Goal: Transaction & Acquisition: Purchase product/service

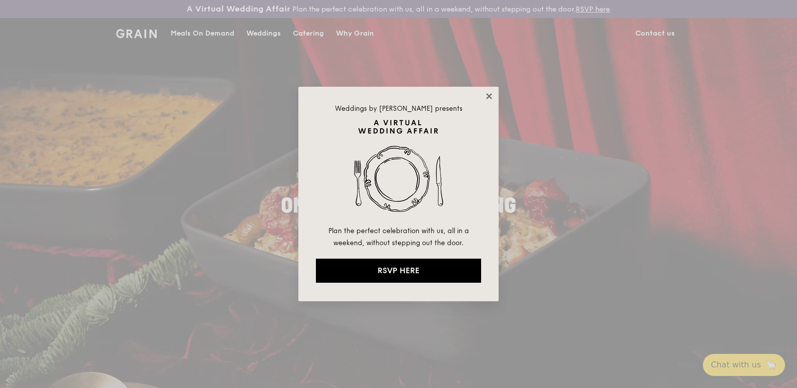
click at [488, 97] on icon at bounding box center [489, 96] width 6 height 6
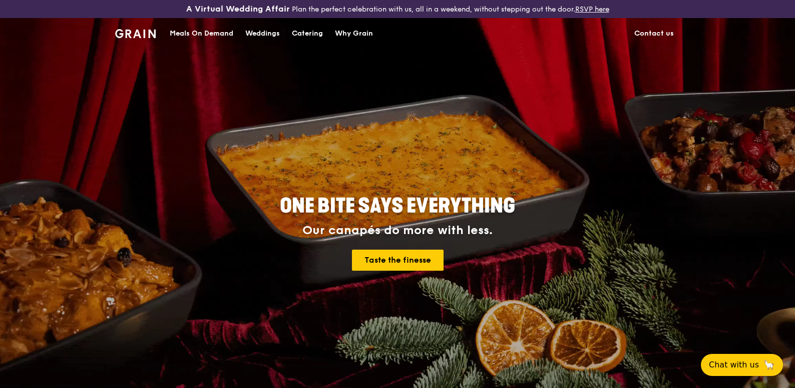
click at [210, 35] on div "Meals On Demand" at bounding box center [202, 34] width 64 height 30
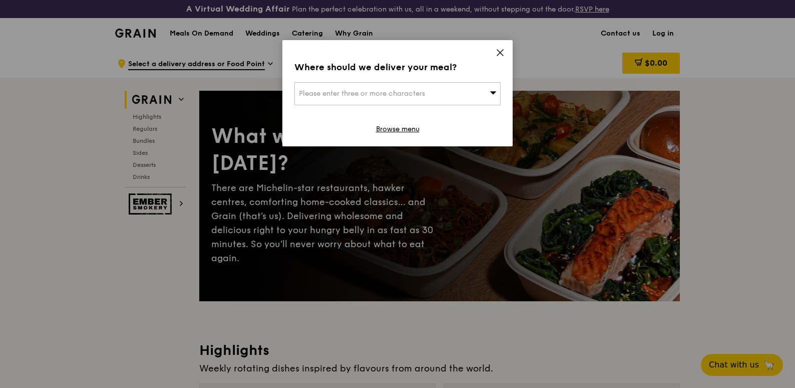
click at [413, 92] on span "Please enter three or more characters" at bounding box center [362, 93] width 126 height 9
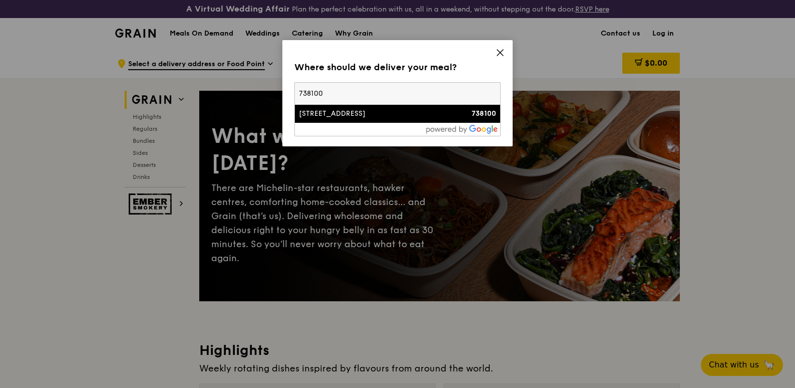
type input "738100"
click at [384, 110] on div "[STREET_ADDRESS]" at bounding box center [373, 114] width 148 height 10
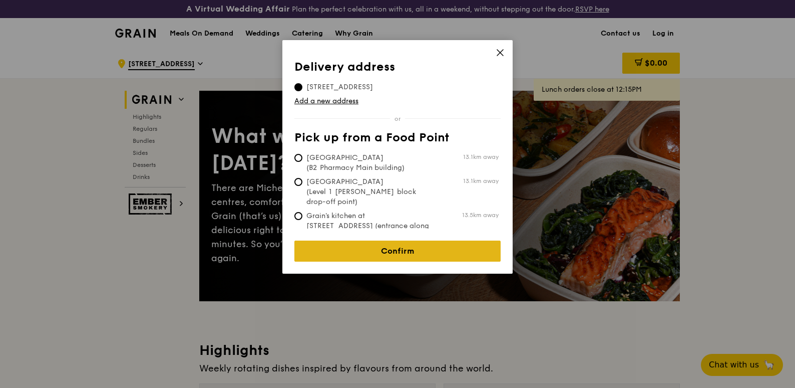
click at [378, 244] on link "Confirm" at bounding box center [398, 250] width 206 height 21
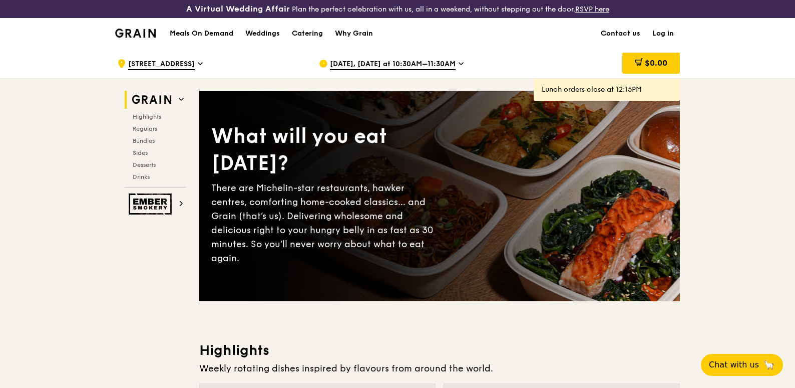
click at [152, 61] on span "[STREET_ADDRESS]" at bounding box center [161, 64] width 67 height 11
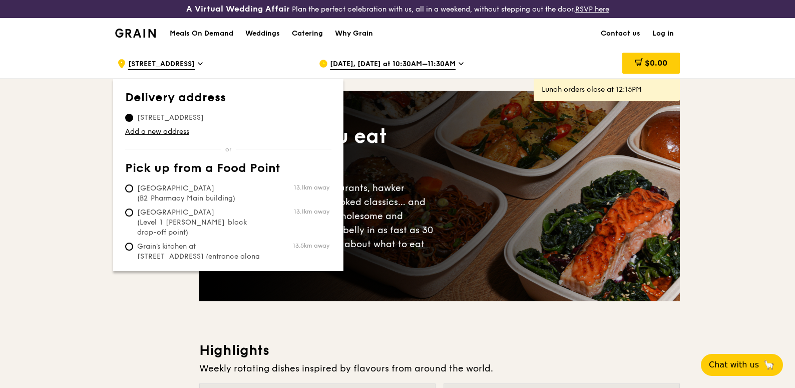
click at [180, 62] on span "[STREET_ADDRESS]" at bounding box center [161, 64] width 67 height 11
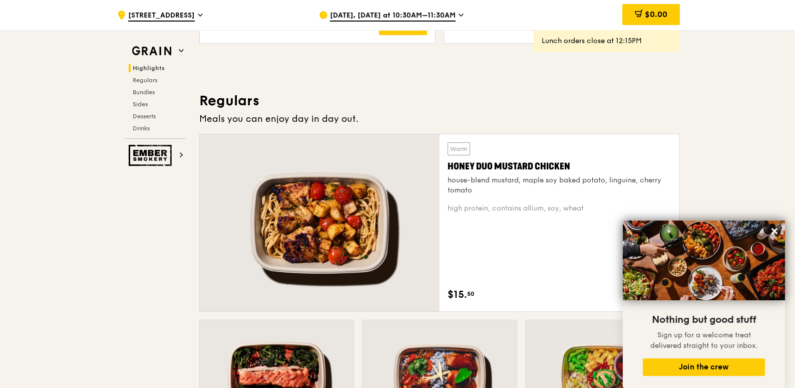
scroll to position [651, 0]
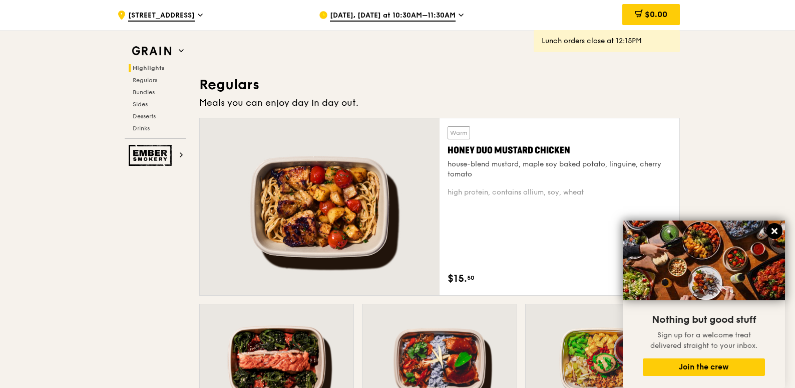
click at [637, 229] on icon at bounding box center [774, 230] width 9 height 9
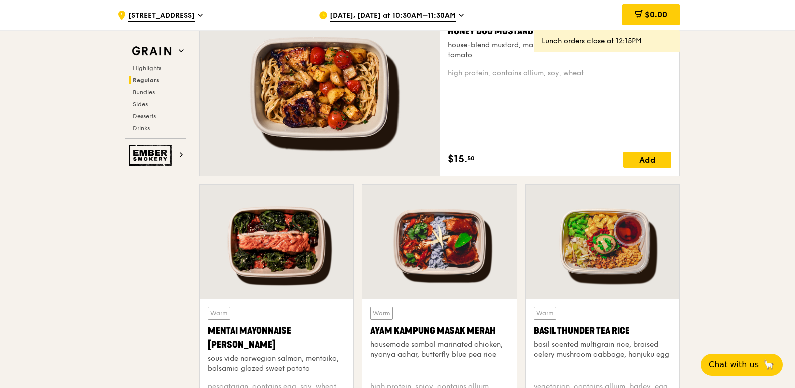
scroll to position [751, 0]
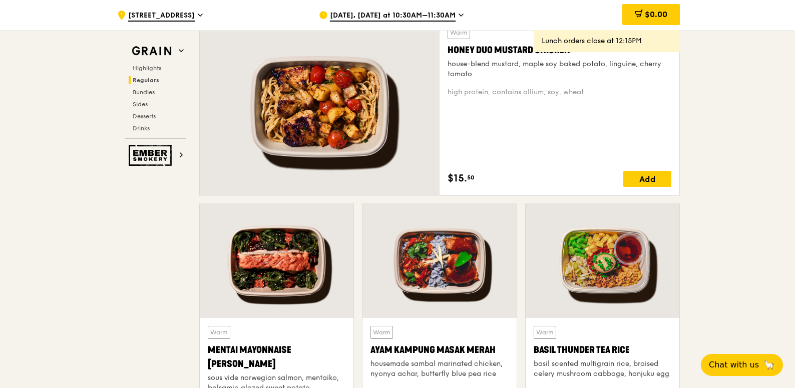
click at [428, 14] on span "[DATE], [DATE] at 10:30AM–11:30AM" at bounding box center [393, 16] width 126 height 11
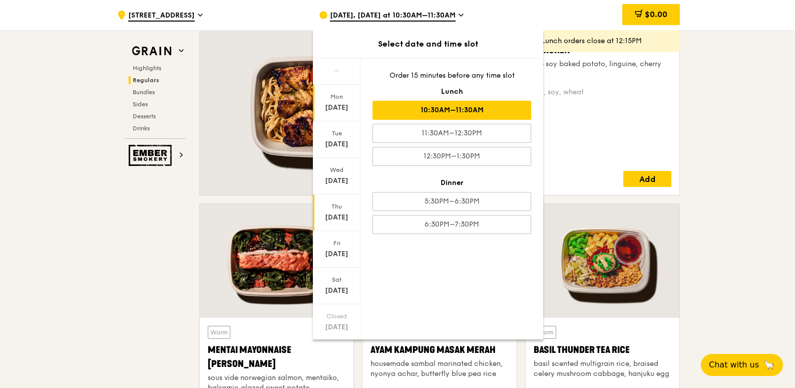
click at [338, 215] on div "[DATE]" at bounding box center [337, 217] width 45 height 10
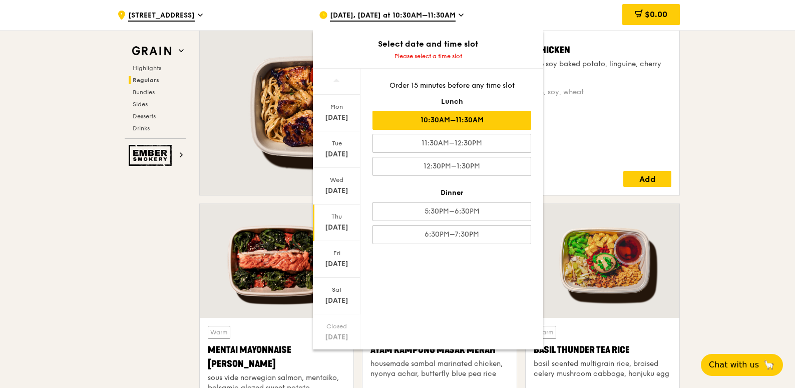
click at [428, 126] on div "10:30AM–11:30AM" at bounding box center [452, 120] width 159 height 19
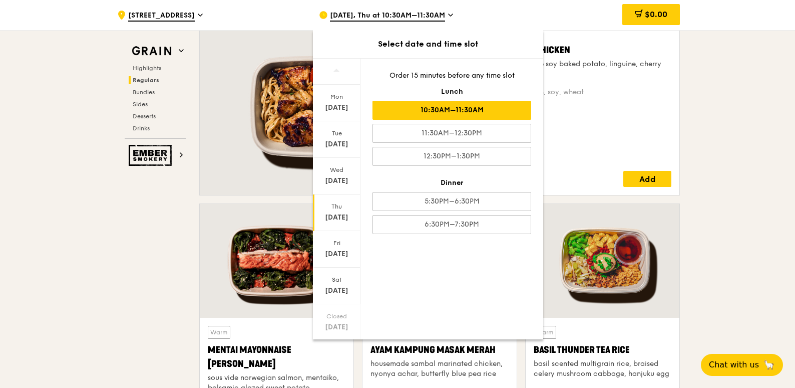
click at [599, 110] on div "Warm Honey Duo Mustard Chicken house-blend mustard, maple soy baked potato, lin…" at bounding box center [560, 106] width 224 height 161
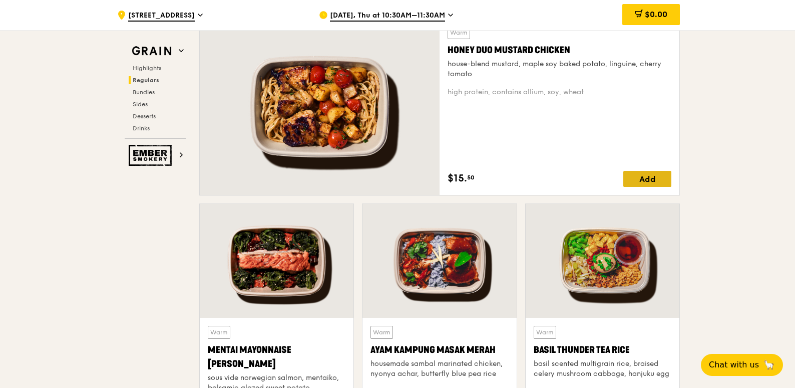
click at [631, 180] on div "Add" at bounding box center [648, 179] width 48 height 16
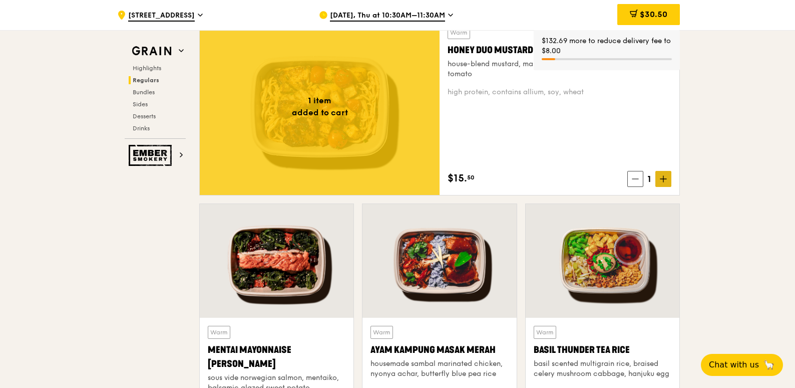
click at [637, 177] on icon at bounding box center [663, 178] width 7 height 7
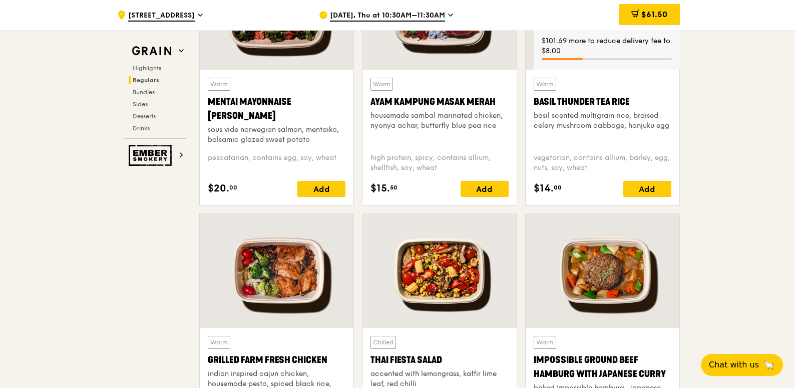
scroll to position [1002, 0]
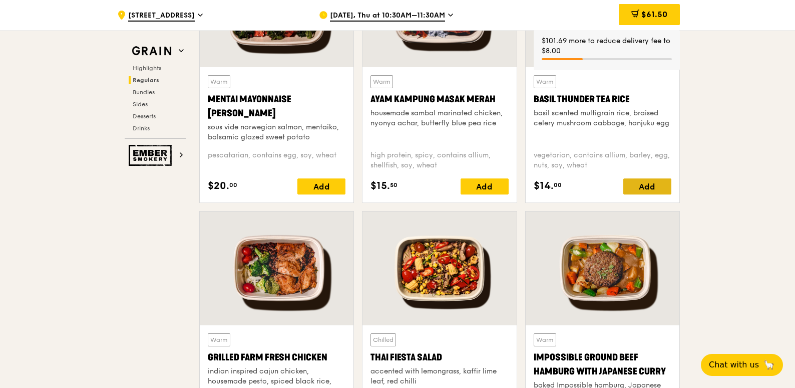
click at [637, 187] on div "Add" at bounding box center [648, 186] width 48 height 16
click at [637, 184] on icon at bounding box center [664, 186] width 0 height 6
click at [637, 185] on icon at bounding box center [663, 186] width 7 height 7
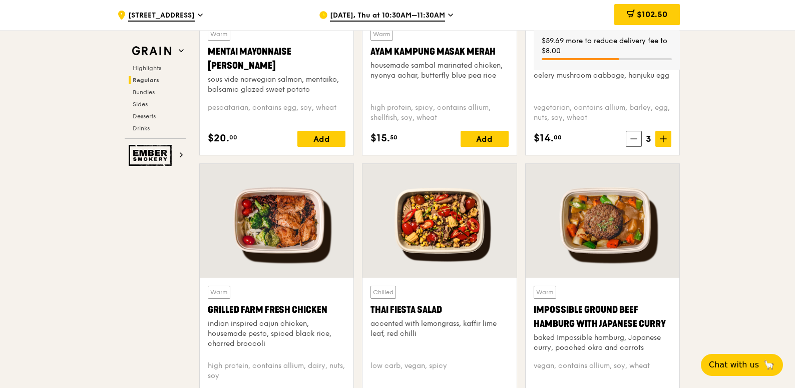
scroll to position [1152, 0]
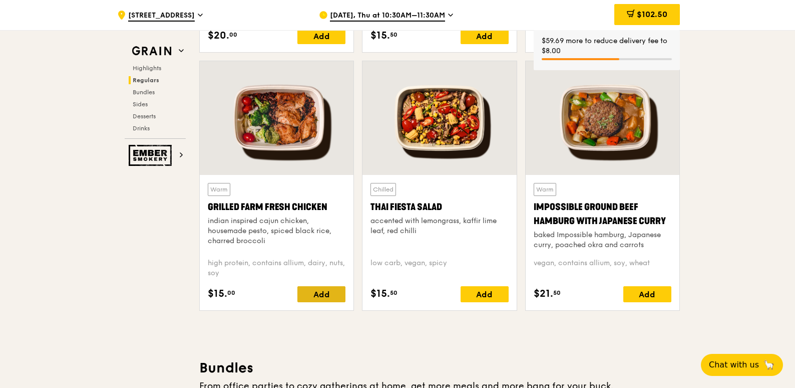
click at [326, 294] on div "Add" at bounding box center [322, 294] width 48 height 16
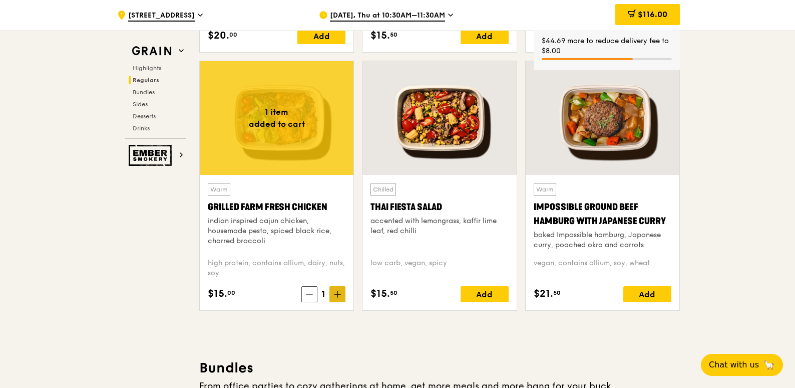
click at [337, 294] on icon at bounding box center [338, 294] width 6 height 0
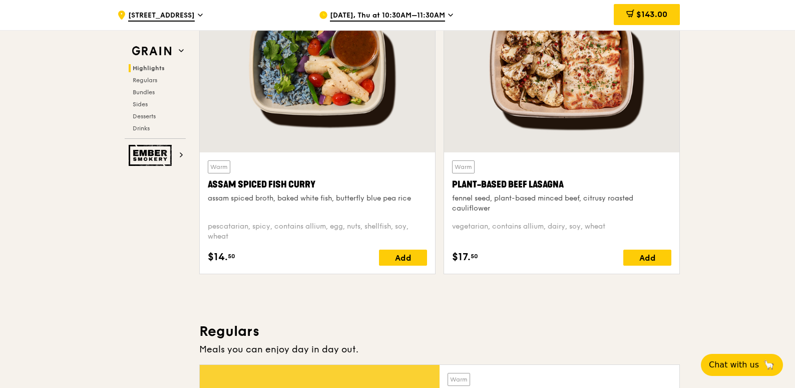
scroll to position [401, 0]
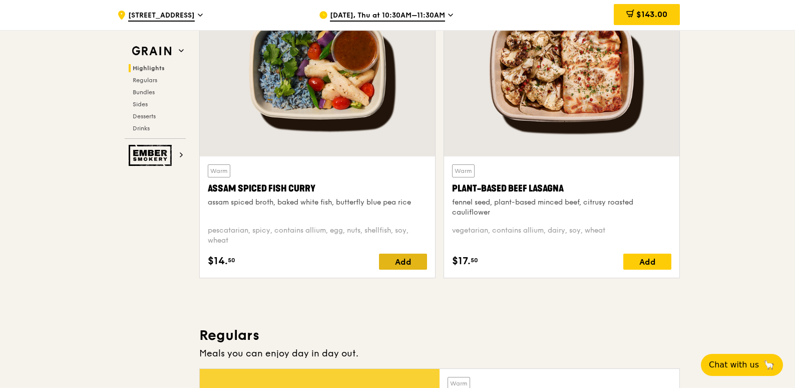
click at [398, 256] on div "Add" at bounding box center [403, 261] width 48 height 16
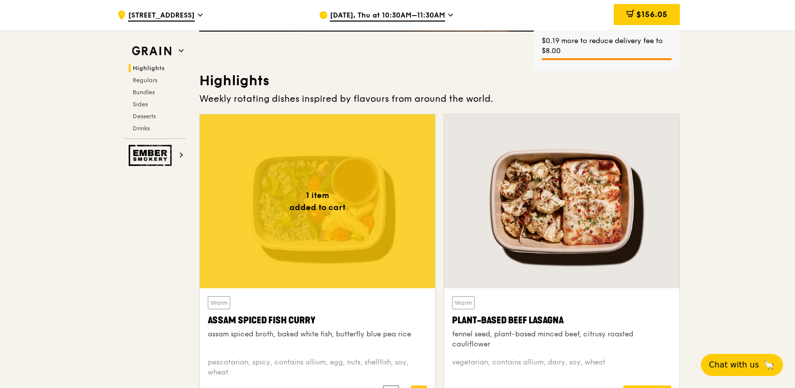
scroll to position [250, 0]
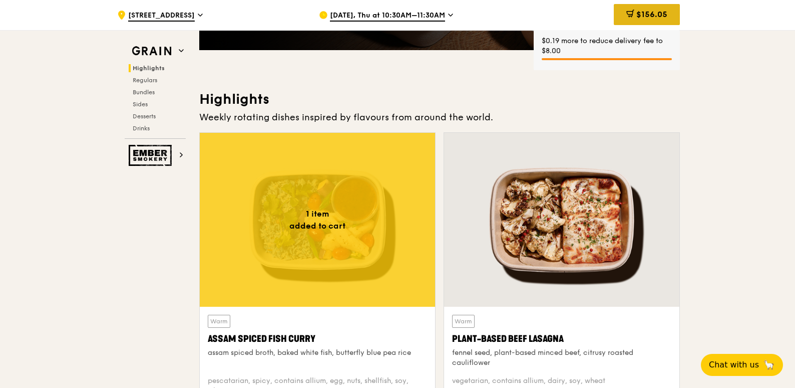
click at [637, 13] on span "$156.05" at bounding box center [652, 15] width 31 height 10
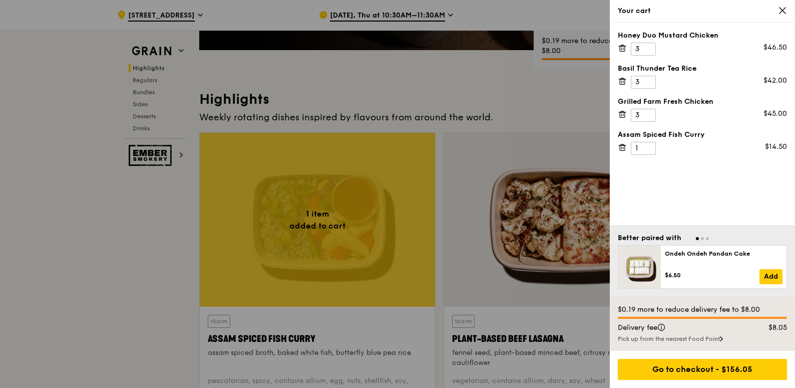
click at [437, 271] on div at bounding box center [397, 194] width 795 height 388
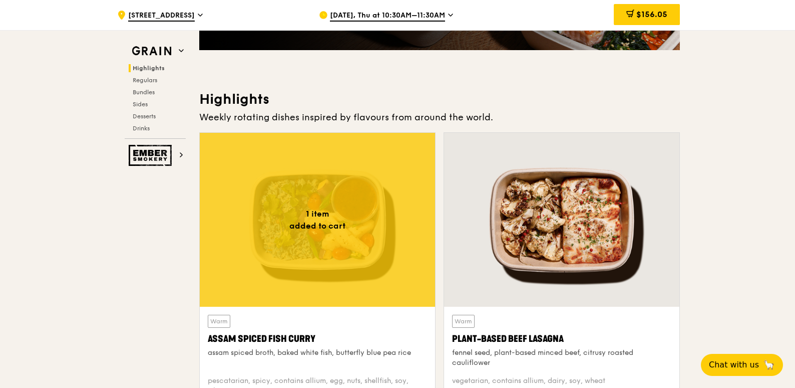
scroll to position [351, 0]
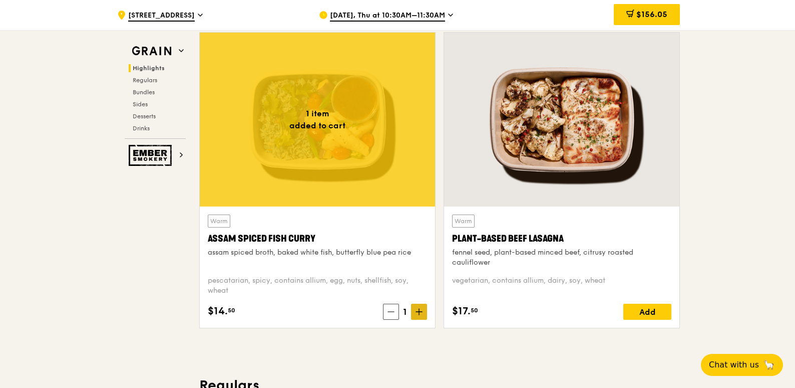
click at [416, 297] on span at bounding box center [419, 312] width 16 height 16
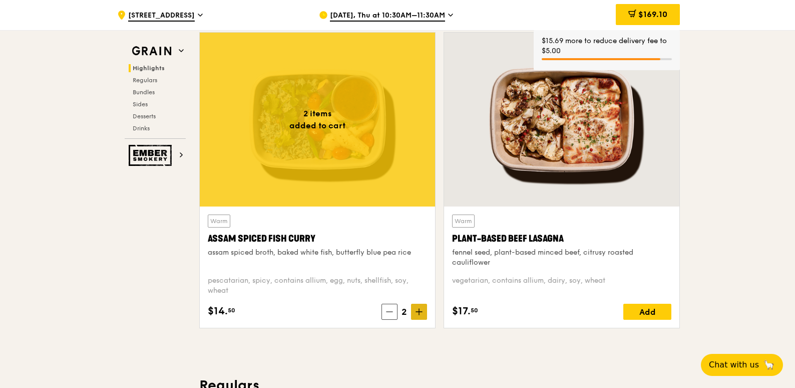
click at [417, 297] on span at bounding box center [419, 312] width 16 height 16
click at [637, 16] on span "$182.15" at bounding box center [653, 15] width 29 height 10
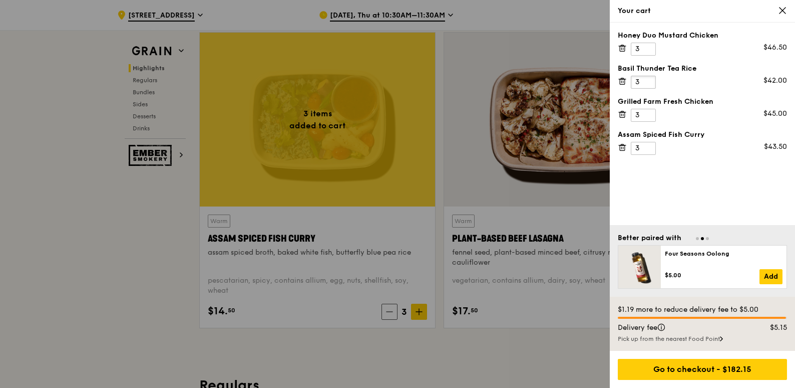
drag, startPoint x: 643, startPoint y: 84, endPoint x: 629, endPoint y: 84, distance: 13.5
click at [629, 84] on div "Basil Thunder Tea Rice 3 $42.00" at bounding box center [702, 76] width 169 height 25
type input "2"
click at [134, 214] on div at bounding box center [397, 194] width 795 height 388
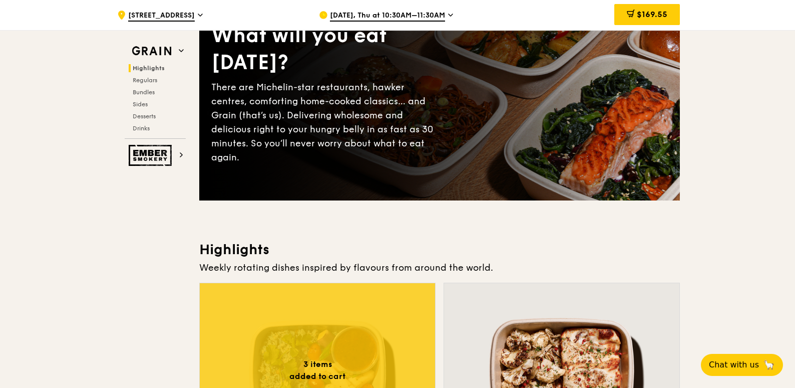
scroll to position [0, 0]
